Goal: Task Accomplishment & Management: Manage account settings

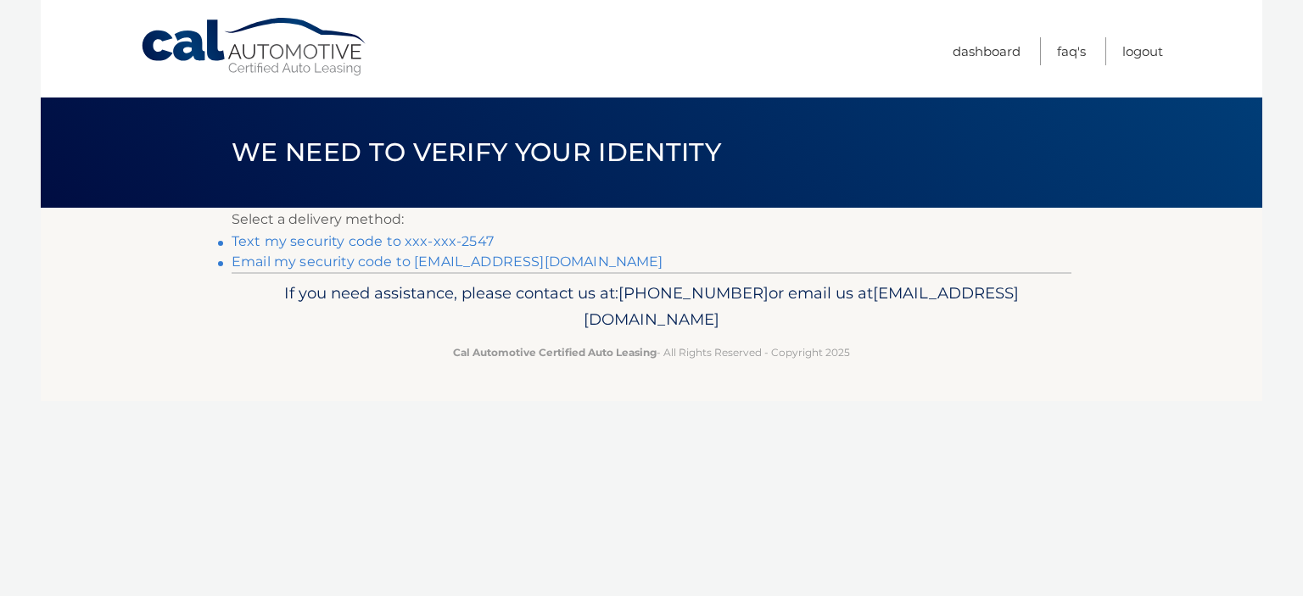
click at [467, 236] on link "Text my security code to xxx-xxx-2547" at bounding box center [363, 241] width 262 height 16
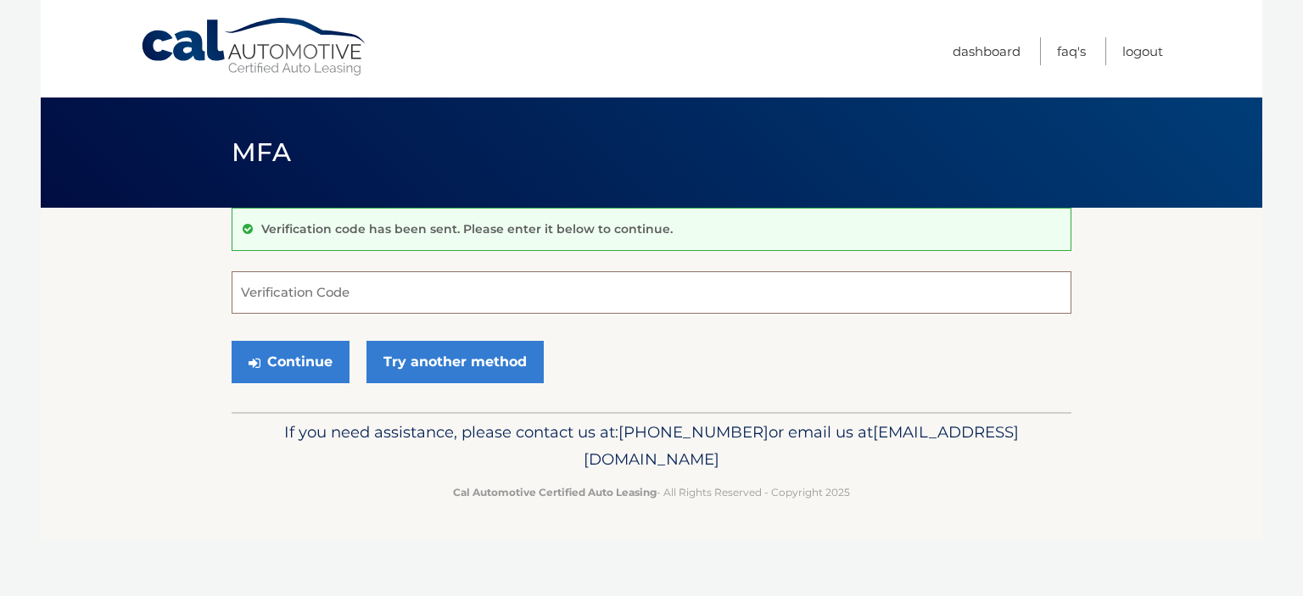
click at [321, 289] on input "Verification Code" at bounding box center [652, 292] width 840 height 42
type input "313282"
click at [310, 364] on button "Continue" at bounding box center [291, 362] width 118 height 42
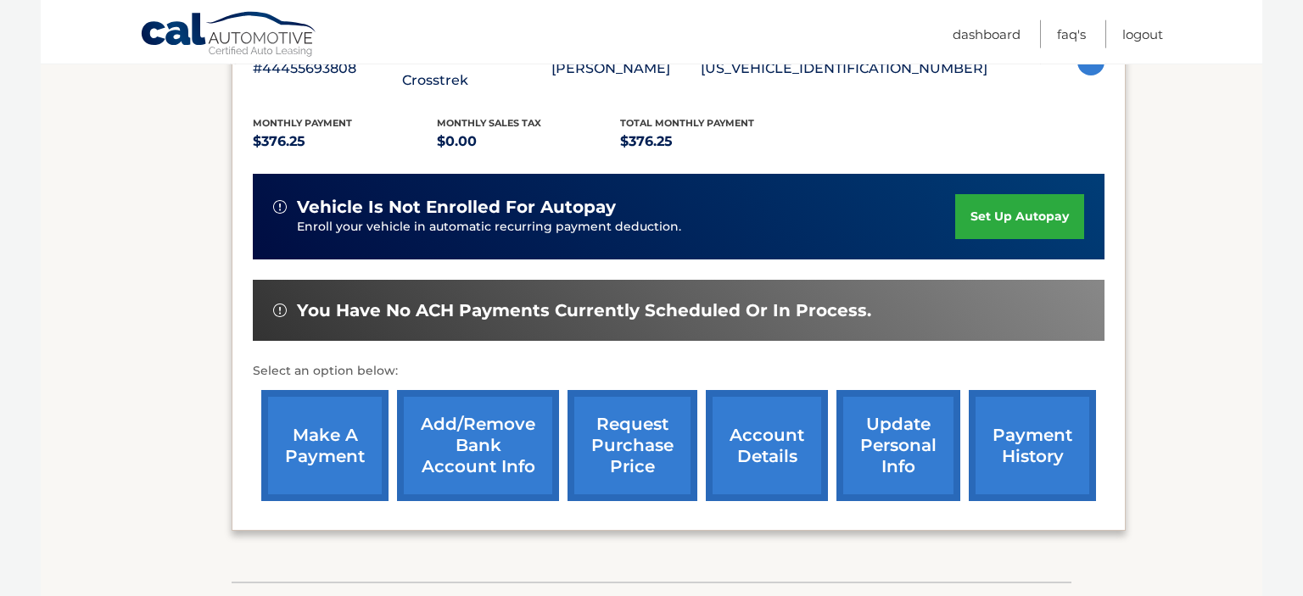
scroll to position [358, 0]
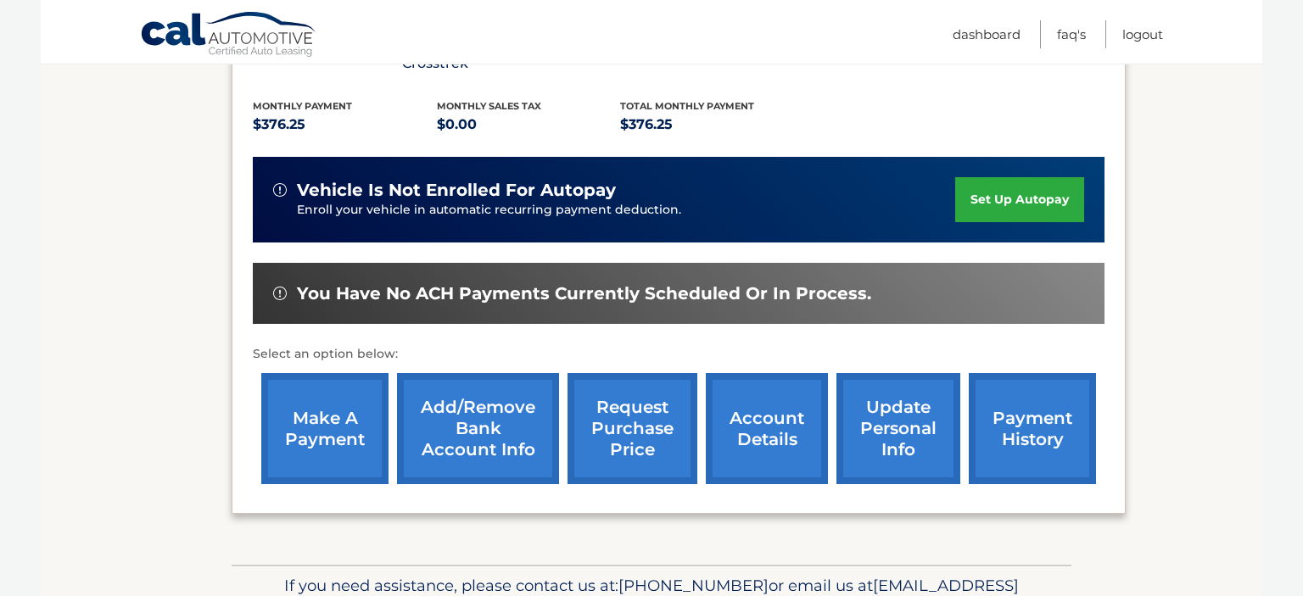
click at [330, 428] on link "make a payment" at bounding box center [324, 428] width 127 height 111
click at [461, 401] on link "Add/Remove bank account info" at bounding box center [478, 428] width 162 height 111
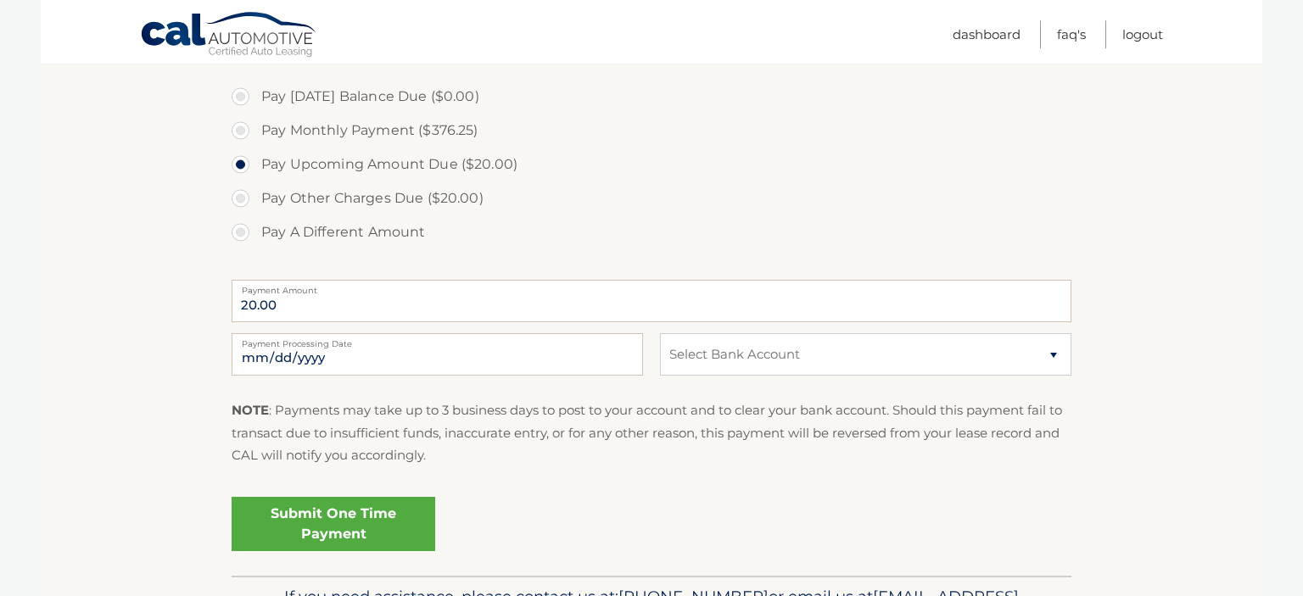
scroll to position [672, 0]
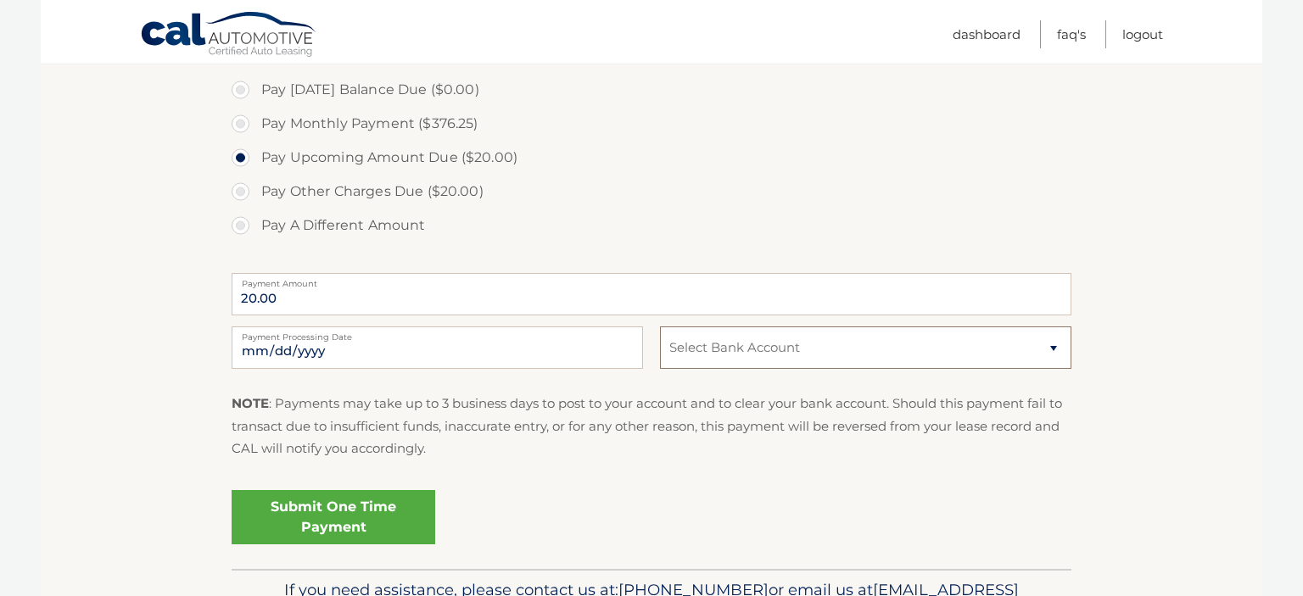
click at [660, 327] on select "Select Bank Account Checking CANANDAIGUA NAT&#039;L BANK &amp; TR. CO. *****938…" at bounding box center [865, 348] width 411 height 42
click at [1053, 350] on select "Select Bank Account Checking CANANDAIGUA NAT&#039;L BANK &amp; TR. CO. *****938…" at bounding box center [865, 348] width 411 height 42
select select "ZDM3ZTdmZjUtZGMyZS00NjMwLTkyYmYtMDNjNWM1YWE5Y2Zl"
select select
click at [855, 196] on label "Pay Other Charges Due ($20.00)" at bounding box center [652, 192] width 840 height 34
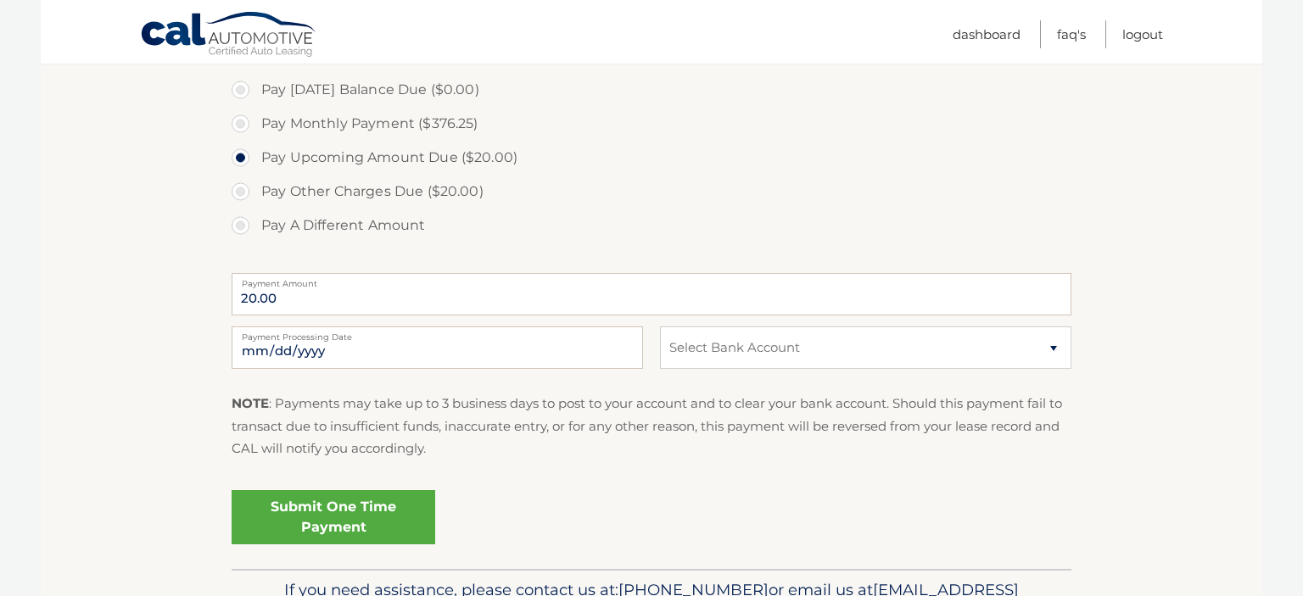
click at [255, 196] on input "Pay Other Charges Due ($20.00)" at bounding box center [246, 188] width 17 height 27
radio input "true"
click at [238, 141] on input "Pay Upcoming Amount Due ($20.00)" at bounding box center [246, 154] width 17 height 27
radio input "true"
click at [238, 107] on input "Pay Monthly Payment ($376.25)" at bounding box center [246, 120] width 17 height 27
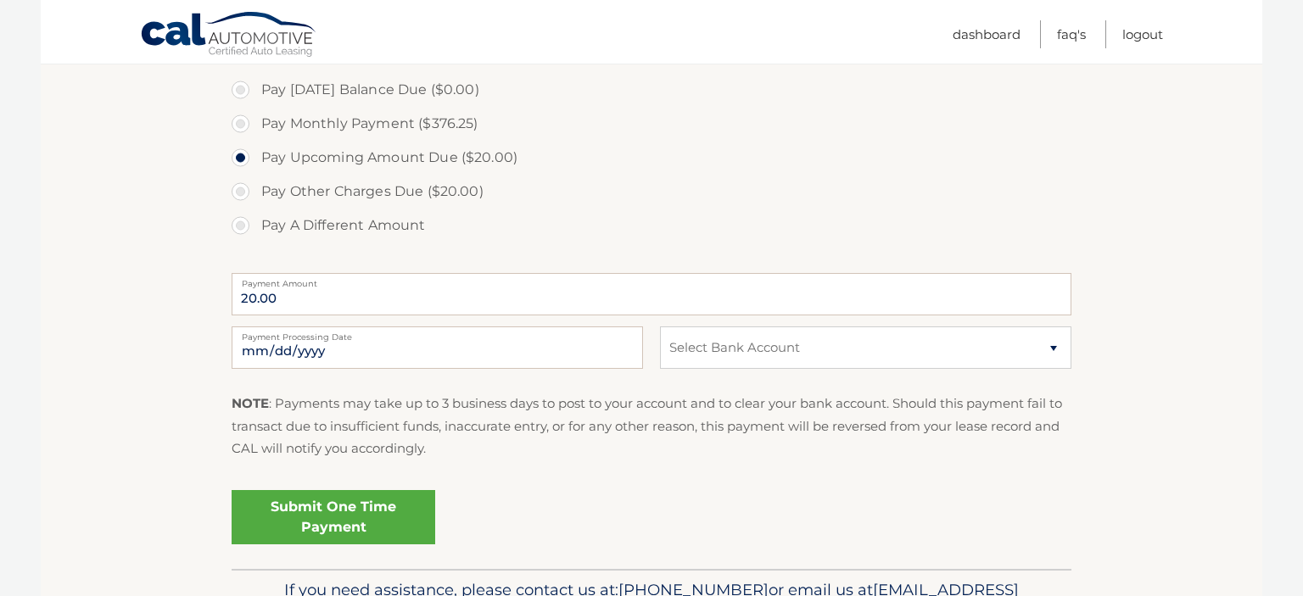
radio input "true"
type input "376.25"
click at [238, 209] on input "Pay A Different Amount" at bounding box center [246, 222] width 17 height 27
radio input "true"
type input "9"
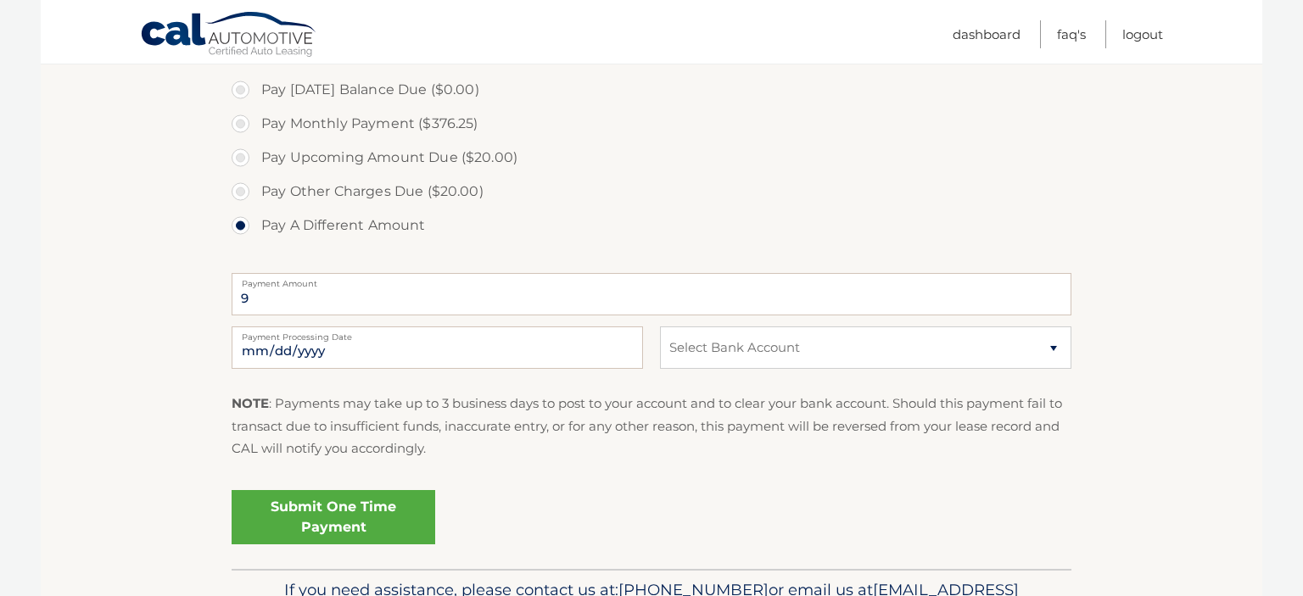
click at [855, 196] on label "Pay Other Charges Due ($20.00)" at bounding box center [652, 192] width 840 height 34
click at [255, 196] on input "Pay Other Charges Due ($20.00)" at bounding box center [246, 188] width 17 height 27
radio input "true"
type input "20.00"
click at [280, 294] on input "20.00" at bounding box center [652, 294] width 840 height 42
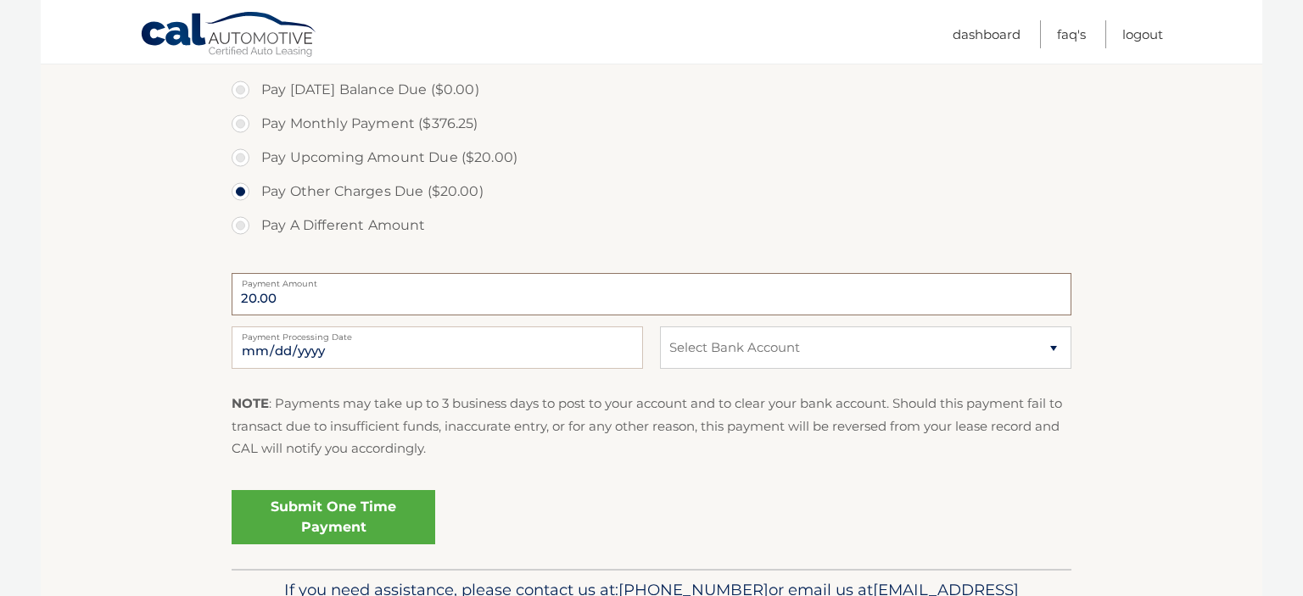
click at [280, 294] on input "20.00" at bounding box center [652, 294] width 840 height 42
click at [238, 297] on input "20.00" at bounding box center [652, 294] width 840 height 42
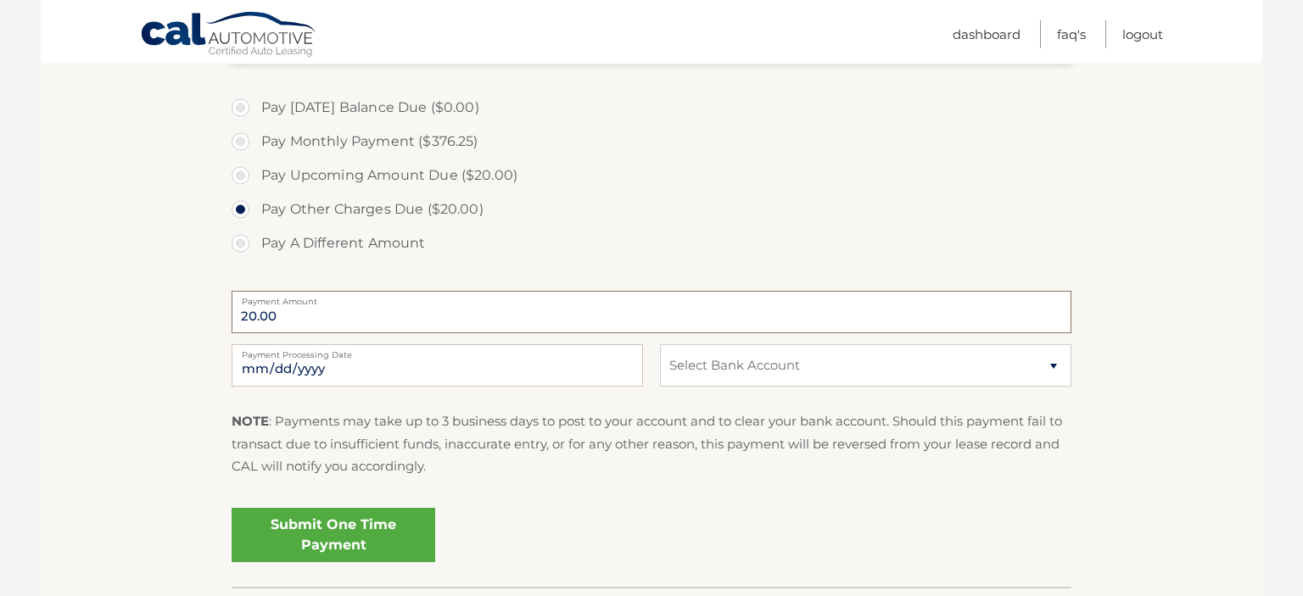
scroll to position [653, 0]
click at [275, 313] on input "20.00" at bounding box center [652, 313] width 840 height 42
click at [504, 235] on label "Pay A Different Amount" at bounding box center [652, 244] width 840 height 34
click at [255, 235] on input "Pay A Different Amount" at bounding box center [246, 240] width 17 height 27
radio input "true"
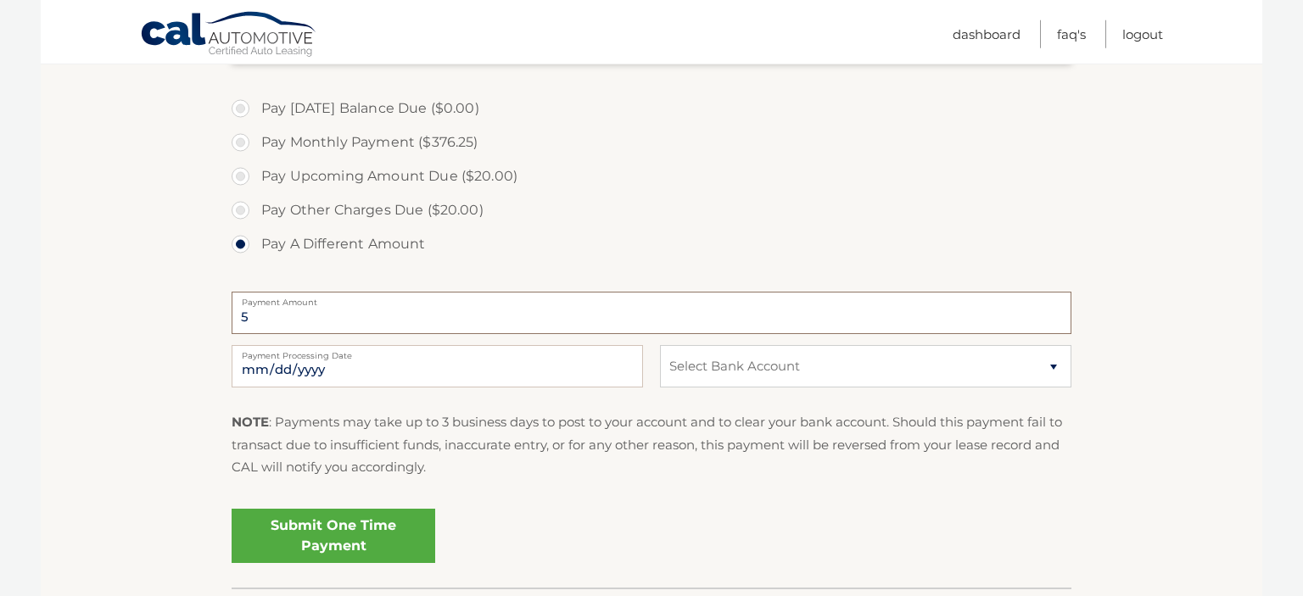
type input "6"
type input "1"
click at [730, 193] on label "Pay Upcoming Amount Due ($20.00)" at bounding box center [652, 176] width 840 height 34
click at [255, 187] on input "Pay Upcoming Amount Due ($20.00)" at bounding box center [246, 172] width 17 height 27
radio input "true"
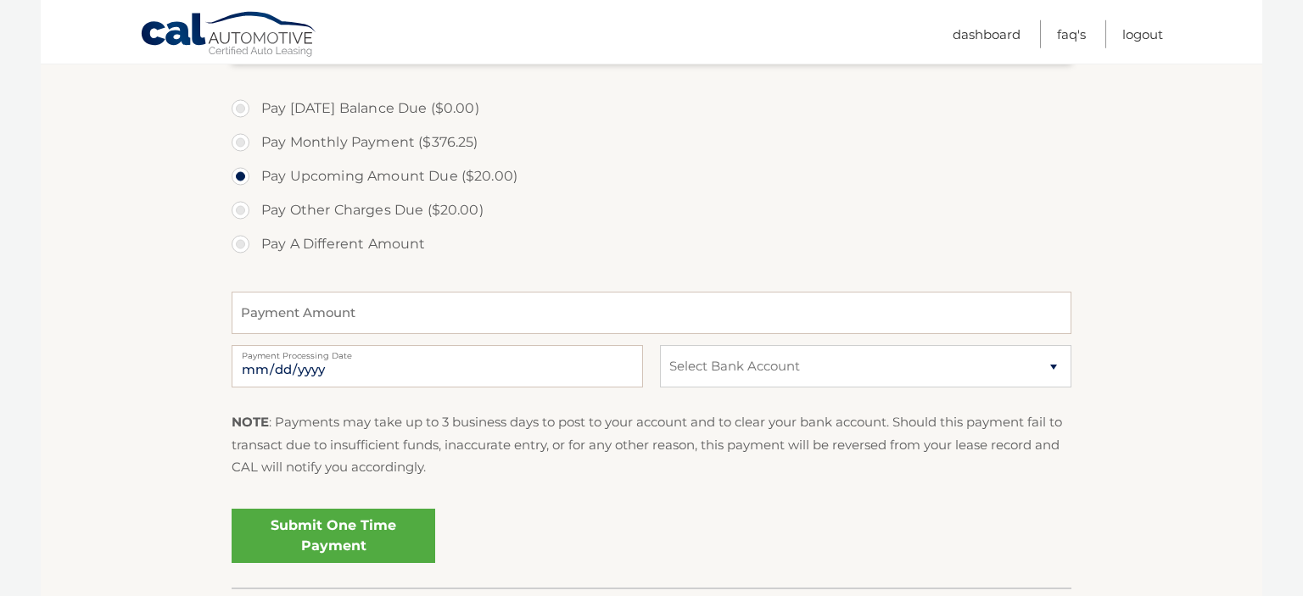
type input "20.00"
click at [238, 126] on input "Pay Monthly Payment ($376.25)" at bounding box center [246, 139] width 17 height 27
radio input "true"
type input "376.25"
click at [238, 227] on input "Pay A Different Amount" at bounding box center [246, 240] width 17 height 27
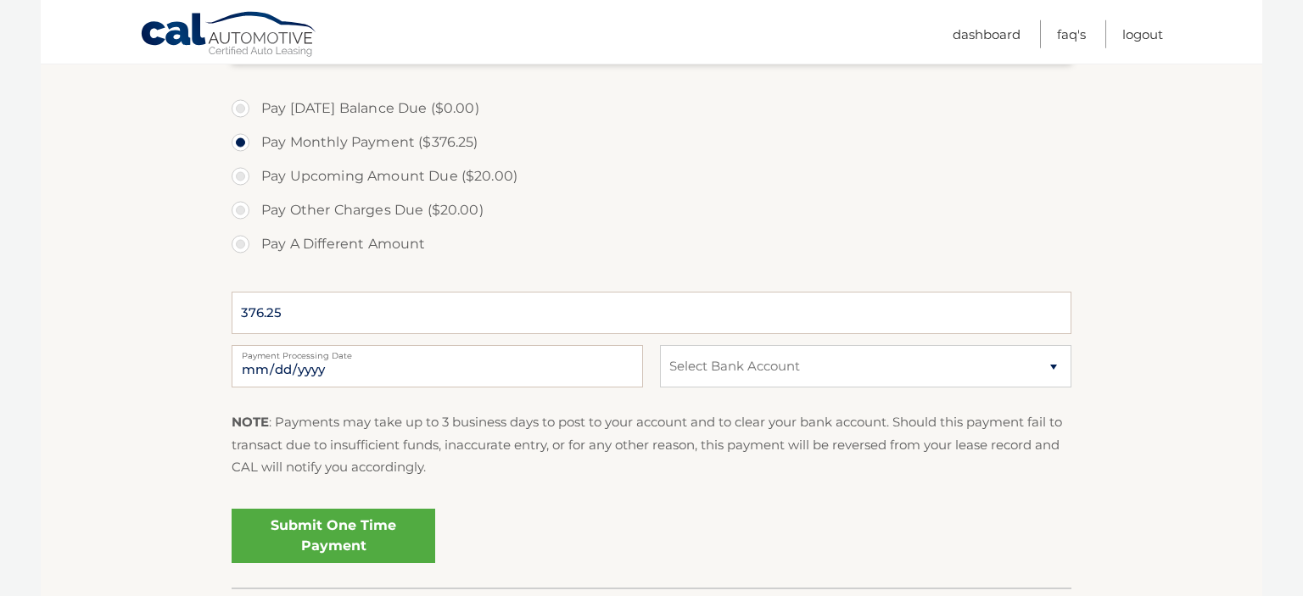
radio input "true"
type input "2"
click at [730, 193] on label "Pay Upcoming Amount Due ($20.00)" at bounding box center [652, 176] width 840 height 34
click at [255, 187] on input "Pay Upcoming Amount Due ($20.00)" at bounding box center [246, 172] width 17 height 27
radio input "true"
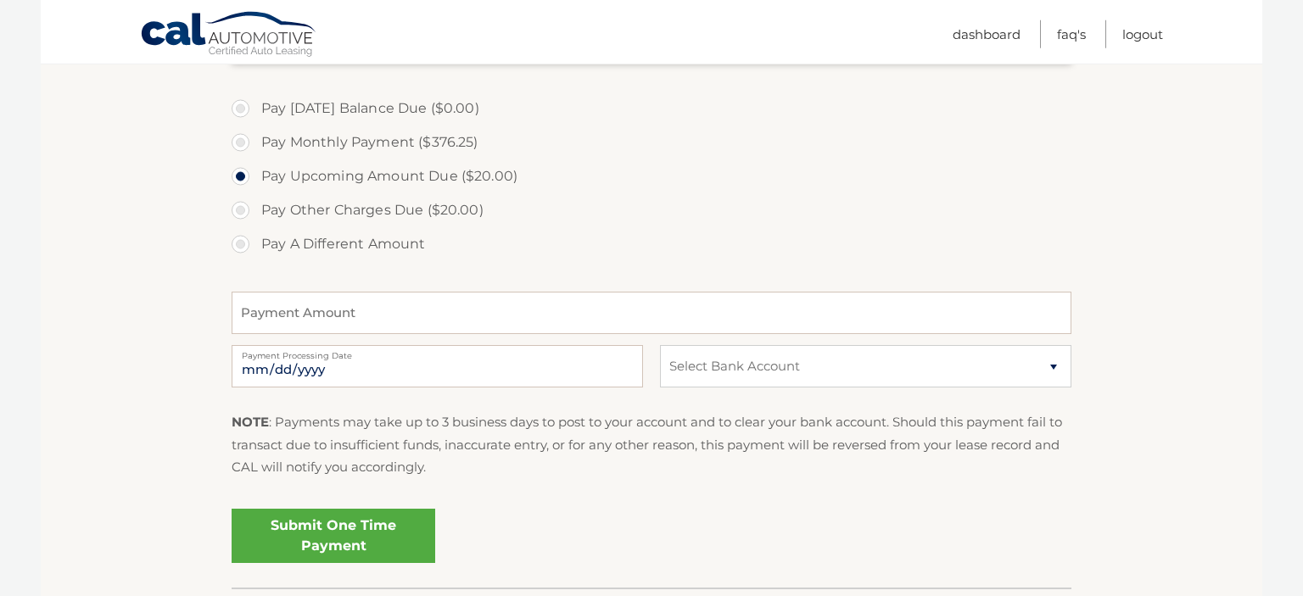
type input "20.00"
click at [875, 251] on label "Pay A Different Amount" at bounding box center [652, 244] width 840 height 34
click at [255, 251] on input "Pay A Different Amount" at bounding box center [246, 240] width 17 height 27
radio input "true"
type input "3"
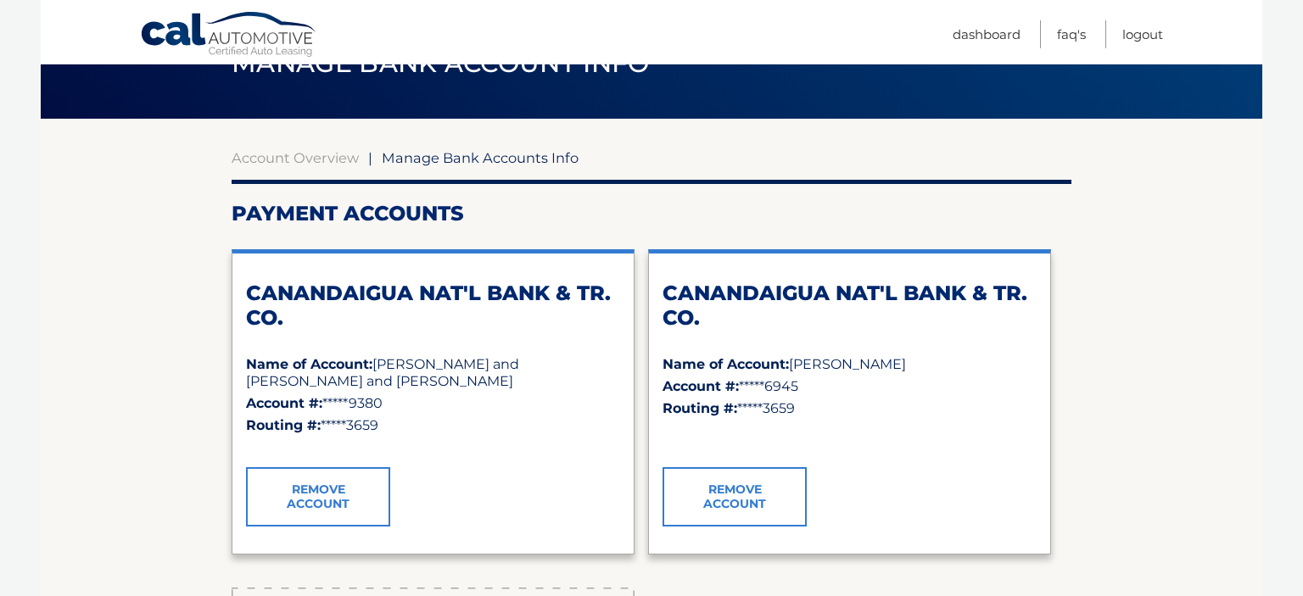
scroll to position [134, 0]
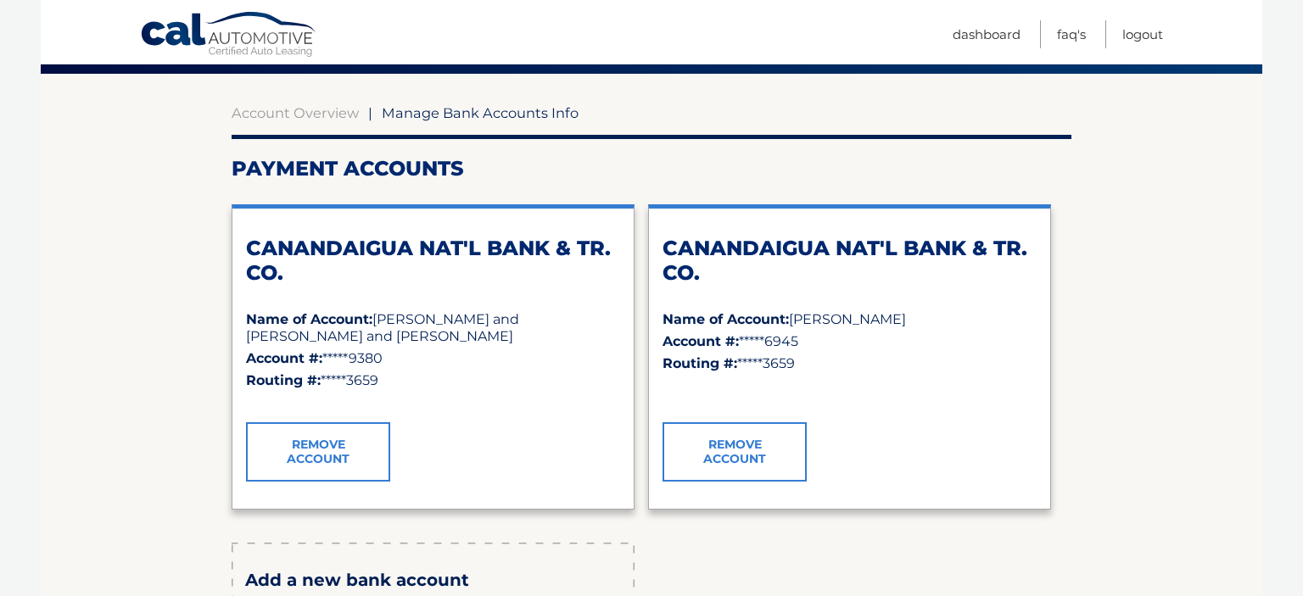
click at [767, 439] on link "Remove Account" at bounding box center [735, 451] width 144 height 59
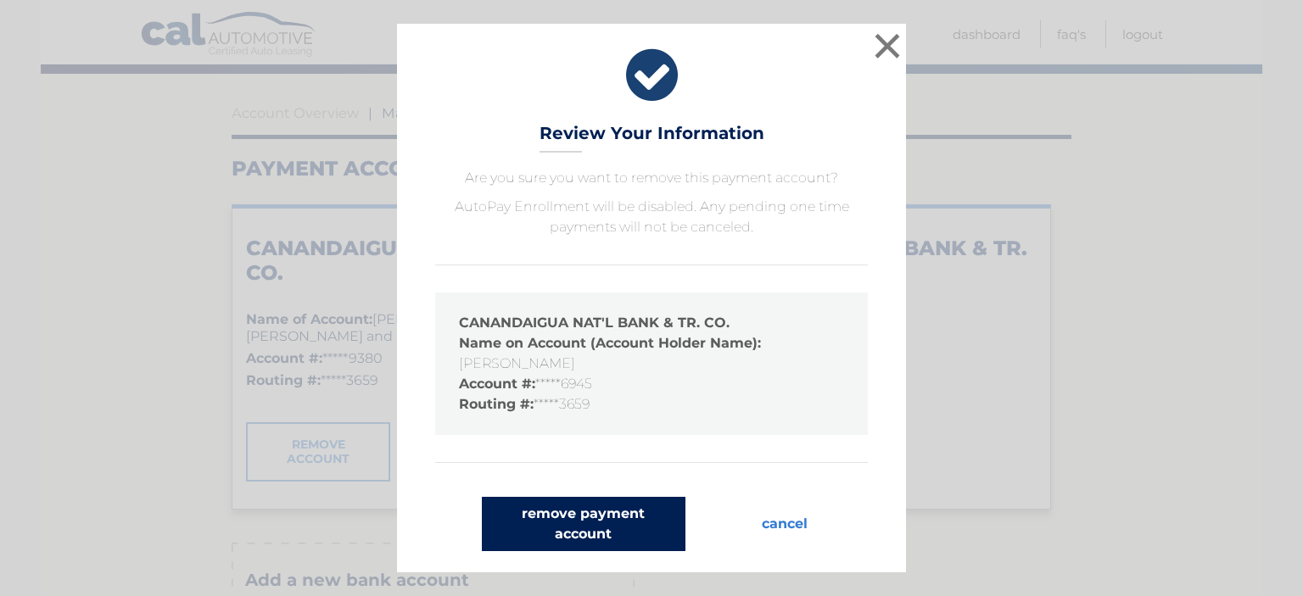
click at [606, 525] on button "remove payment account" at bounding box center [584, 524] width 204 height 54
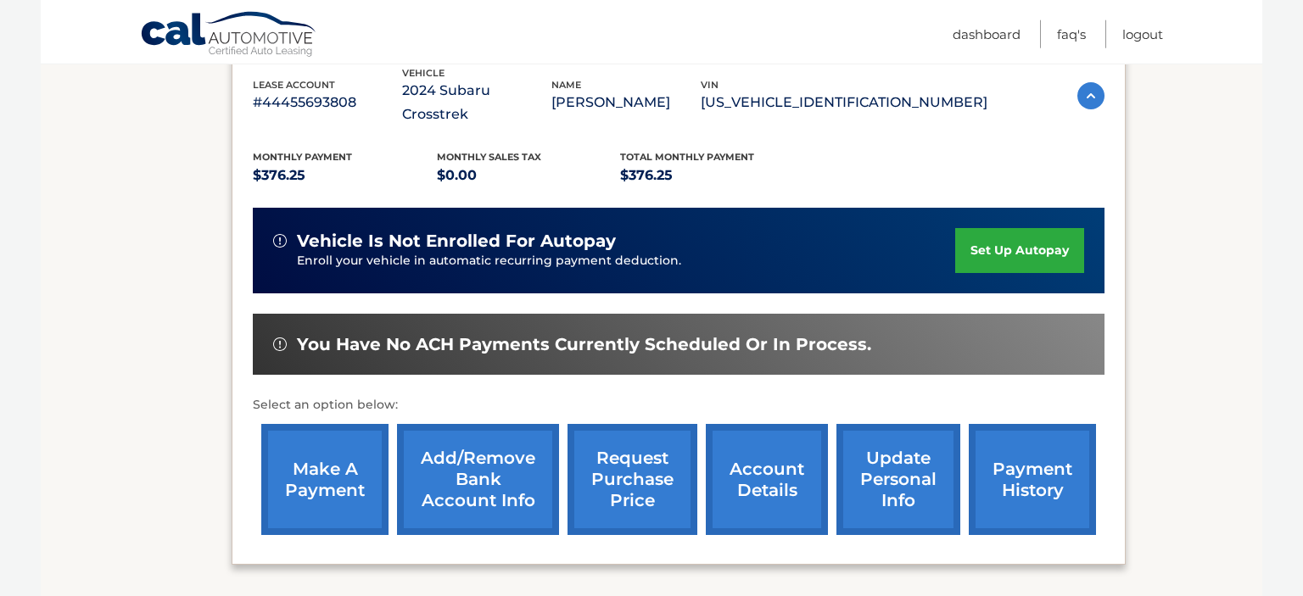
scroll to position [313, 0]
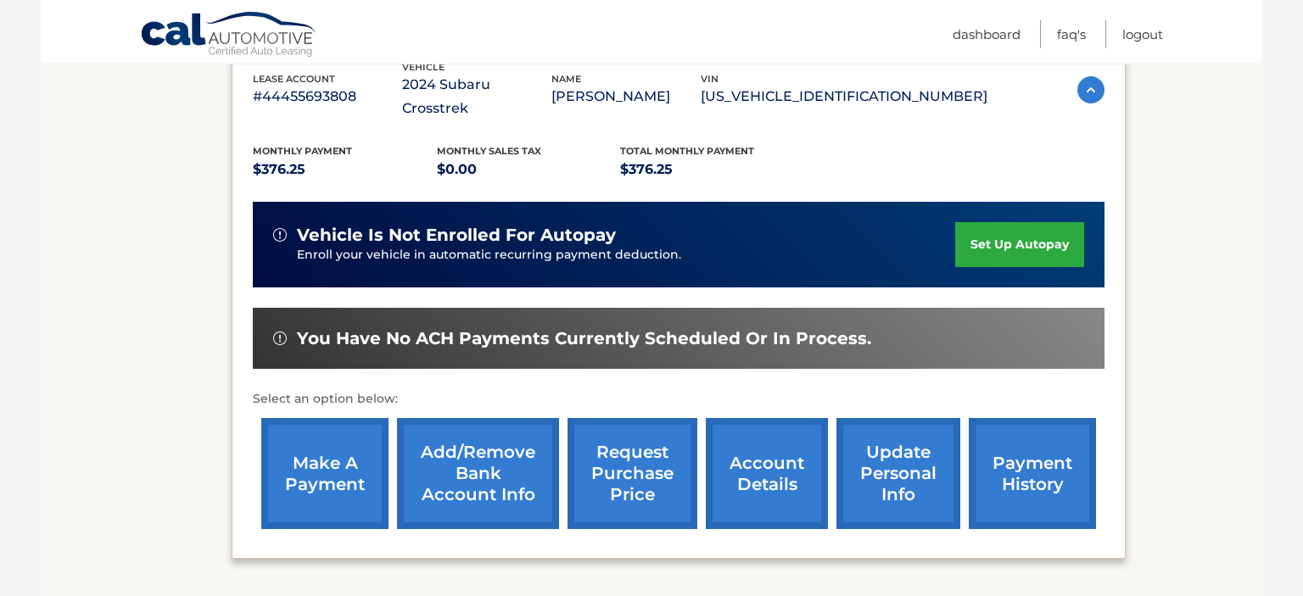
click at [480, 480] on link "Add/Remove bank account info" at bounding box center [478, 473] width 162 height 111
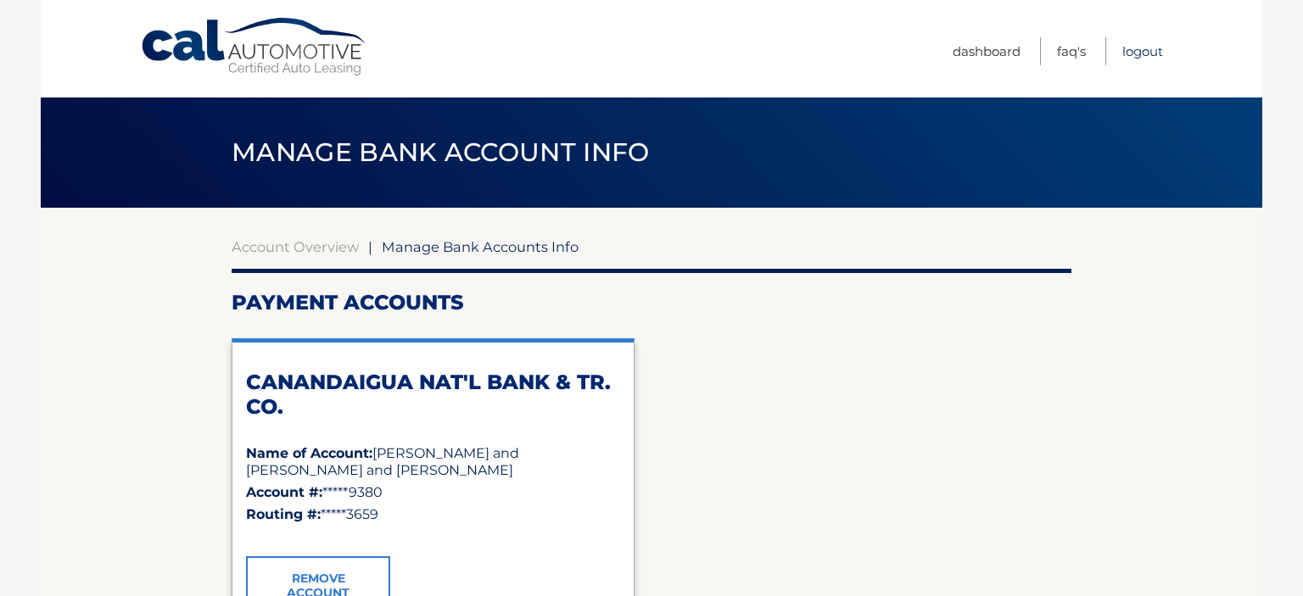
click at [1134, 56] on link "Logout" at bounding box center [1142, 51] width 41 height 28
